Goal: Find specific page/section: Find specific page/section

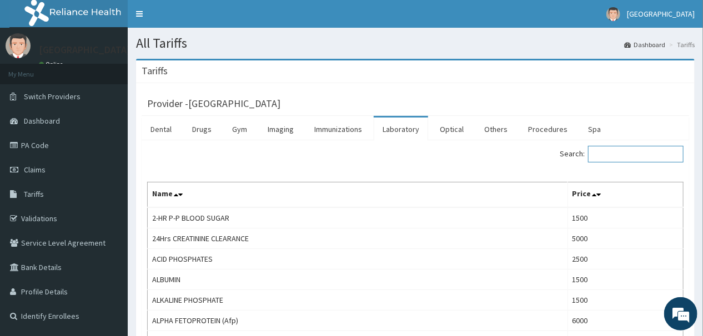
click at [621, 157] on input "Search:" at bounding box center [635, 154] width 95 height 17
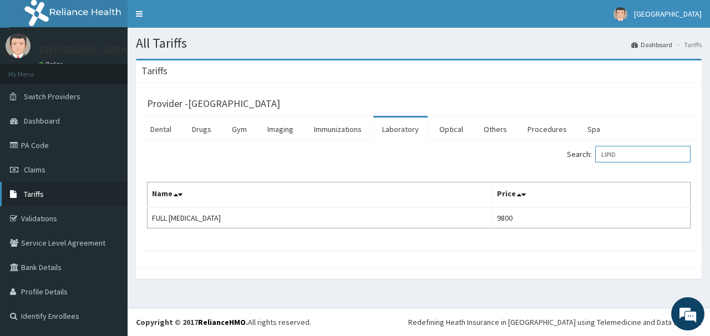
type input "LIPID"
click at [36, 196] on span "Tariffs" at bounding box center [34, 194] width 20 height 10
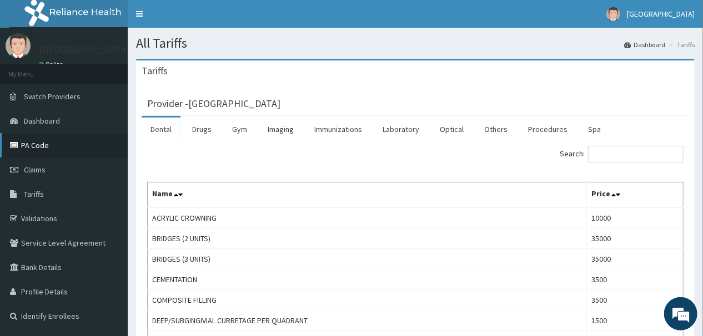
click at [33, 144] on link "PA Code" at bounding box center [64, 145] width 128 height 24
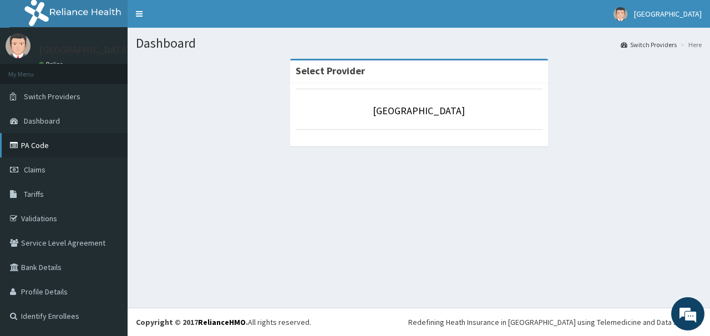
click at [41, 144] on link "PA Code" at bounding box center [64, 145] width 128 height 24
